Goal: Information Seeking & Learning: Stay updated

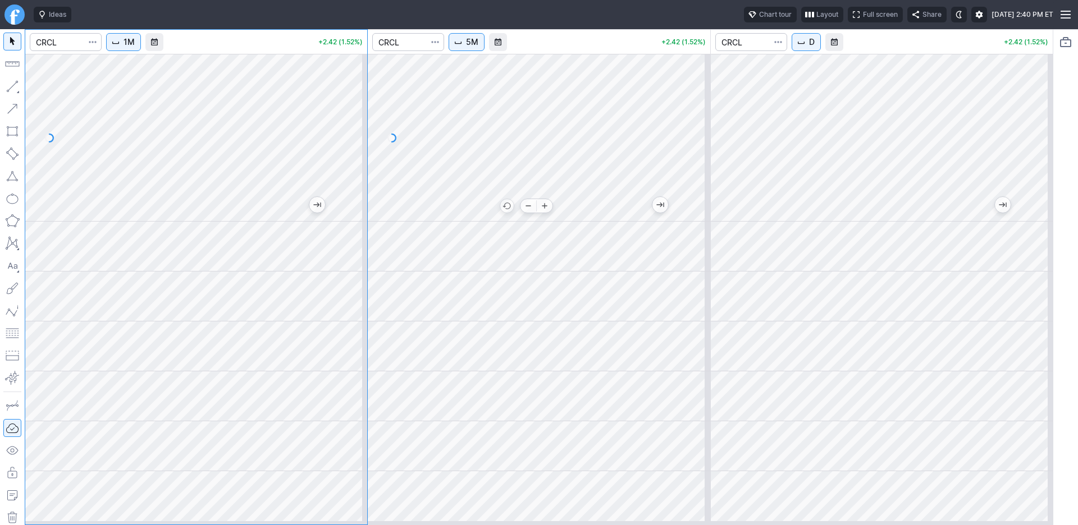
click at [578, 222] on div at bounding box center [539, 138] width 342 height 168
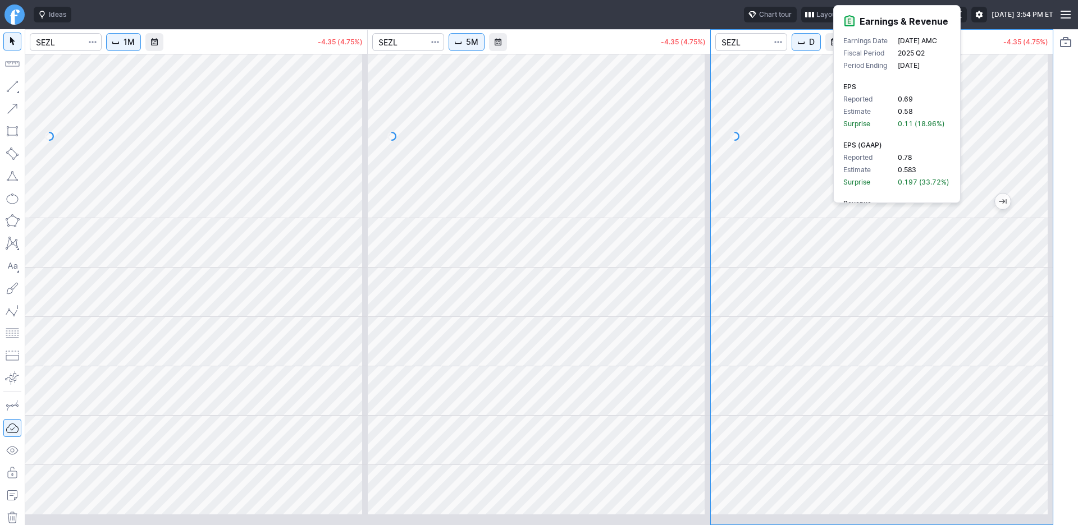
scroll to position [129, 0]
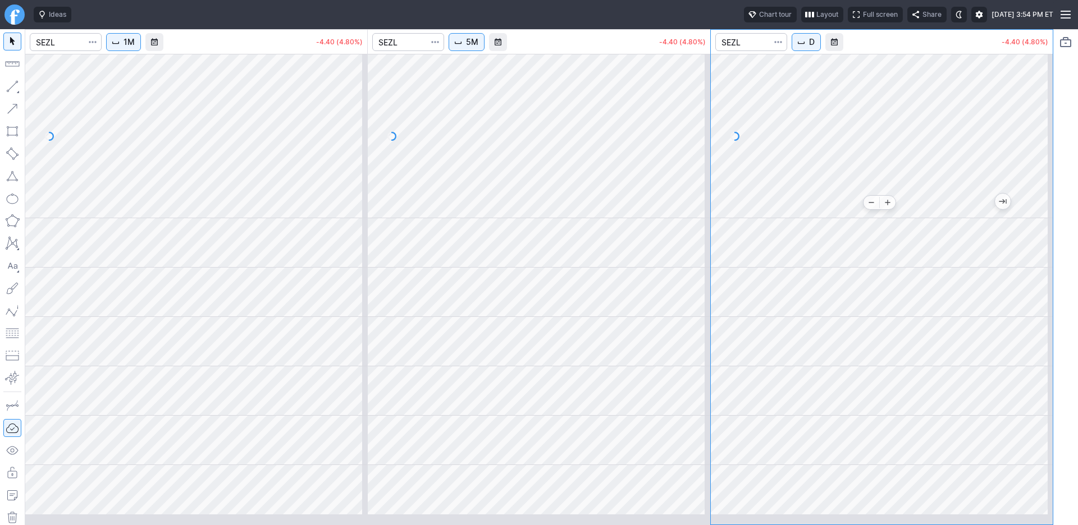
click at [815, 216] on div at bounding box center [882, 136] width 342 height 164
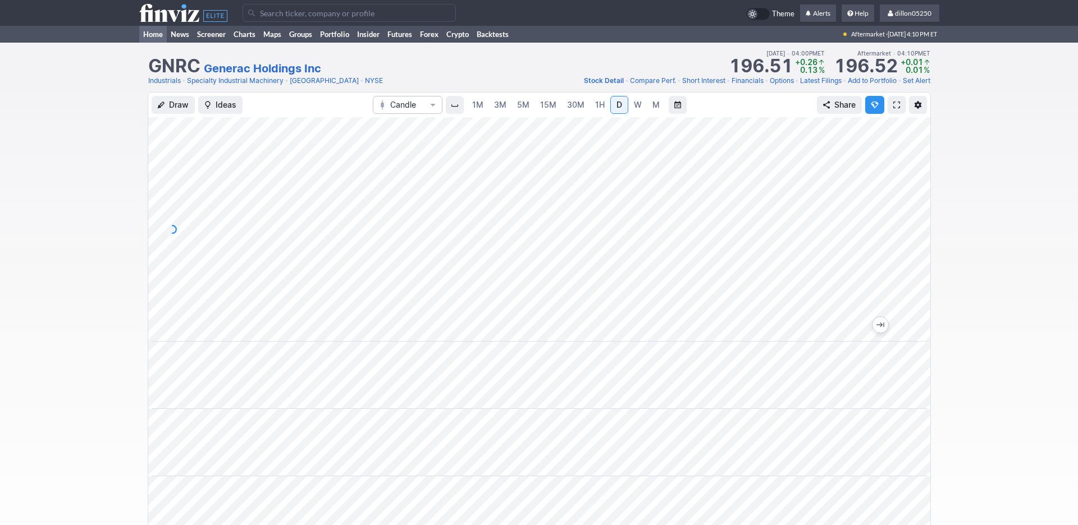
scroll to position [0, 68]
click at [155, 43] on link "Home" at bounding box center [153, 34] width 28 height 17
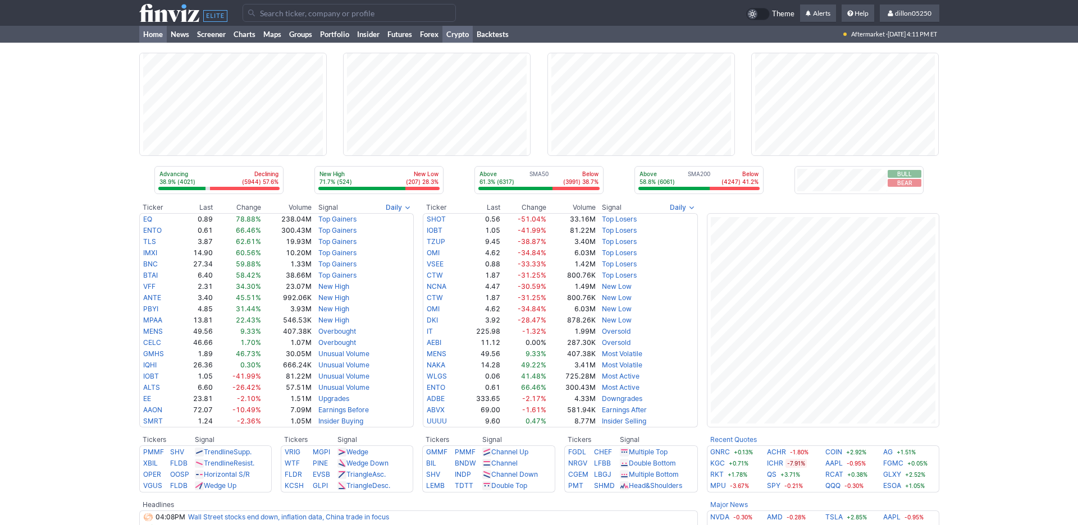
click at [473, 43] on link "Crypto" at bounding box center [457, 34] width 30 height 17
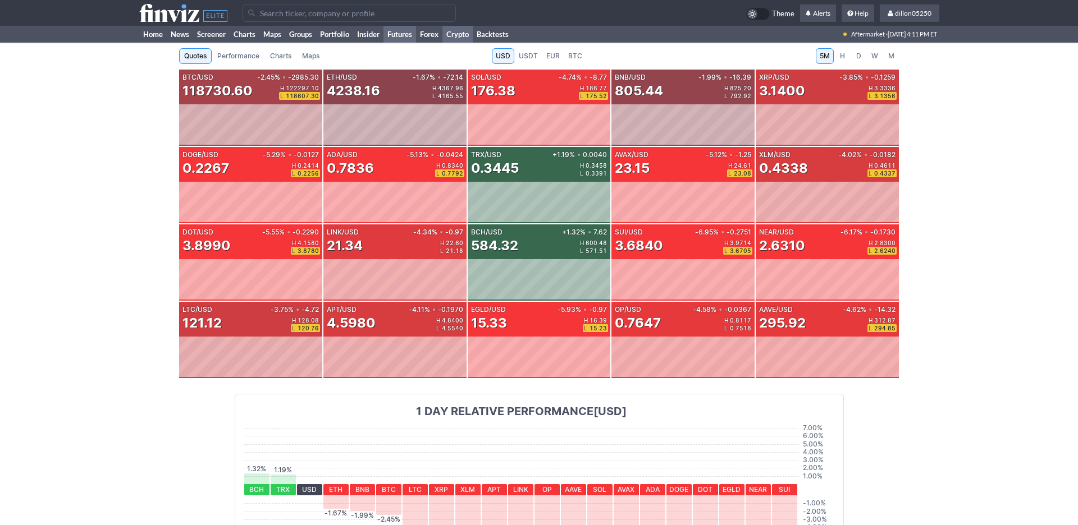
click at [416, 43] on link "Futures" at bounding box center [399, 34] width 33 height 17
